Goal: Transaction & Acquisition: Download file/media

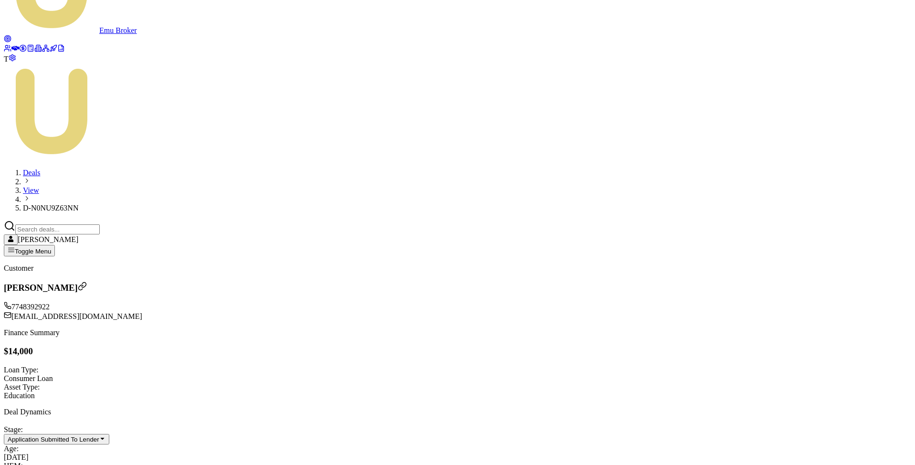
scroll to position [3, 0]
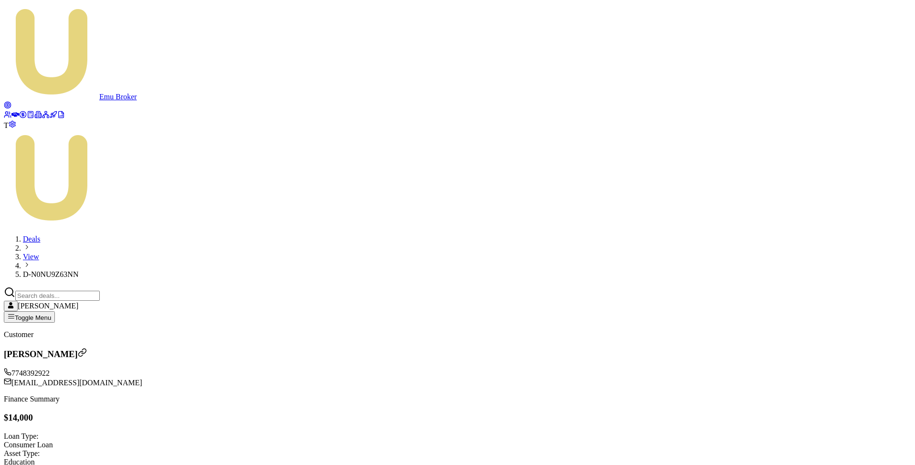
click at [17, 112] on icon at bounding box center [15, 114] width 8 height 5
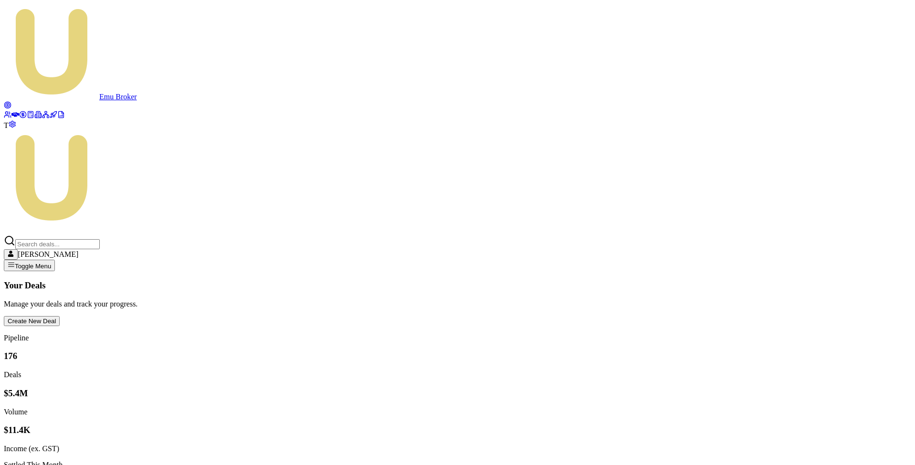
click at [9, 129] on span "T" at bounding box center [6, 125] width 5 height 8
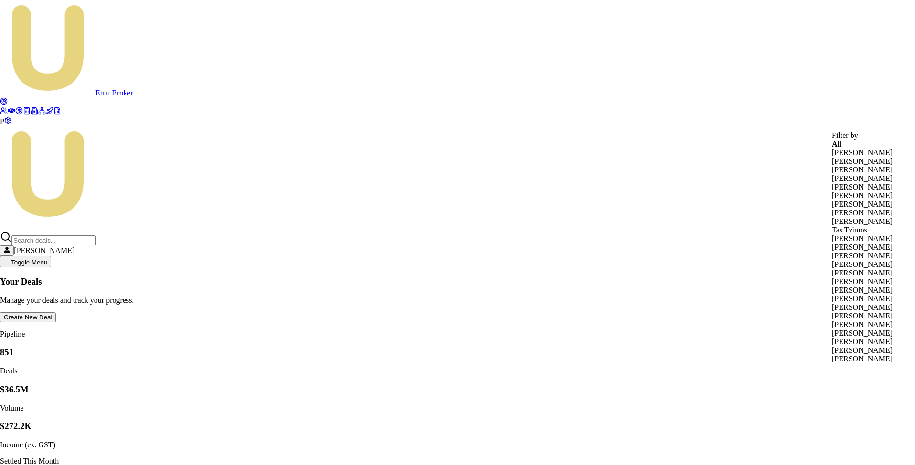
click at [856, 166] on div "Brad Hearns" at bounding box center [862, 161] width 61 height 9
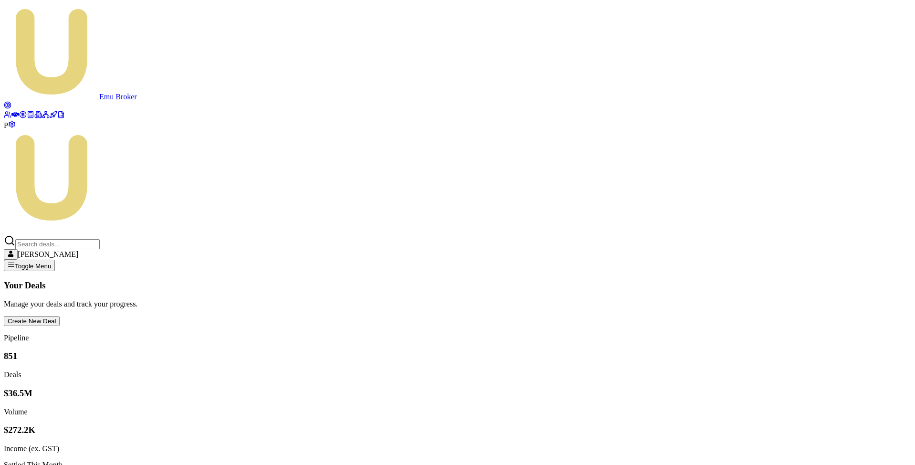
scroll to position [107, 0]
